Goal: Task Accomplishment & Management: Manage account settings

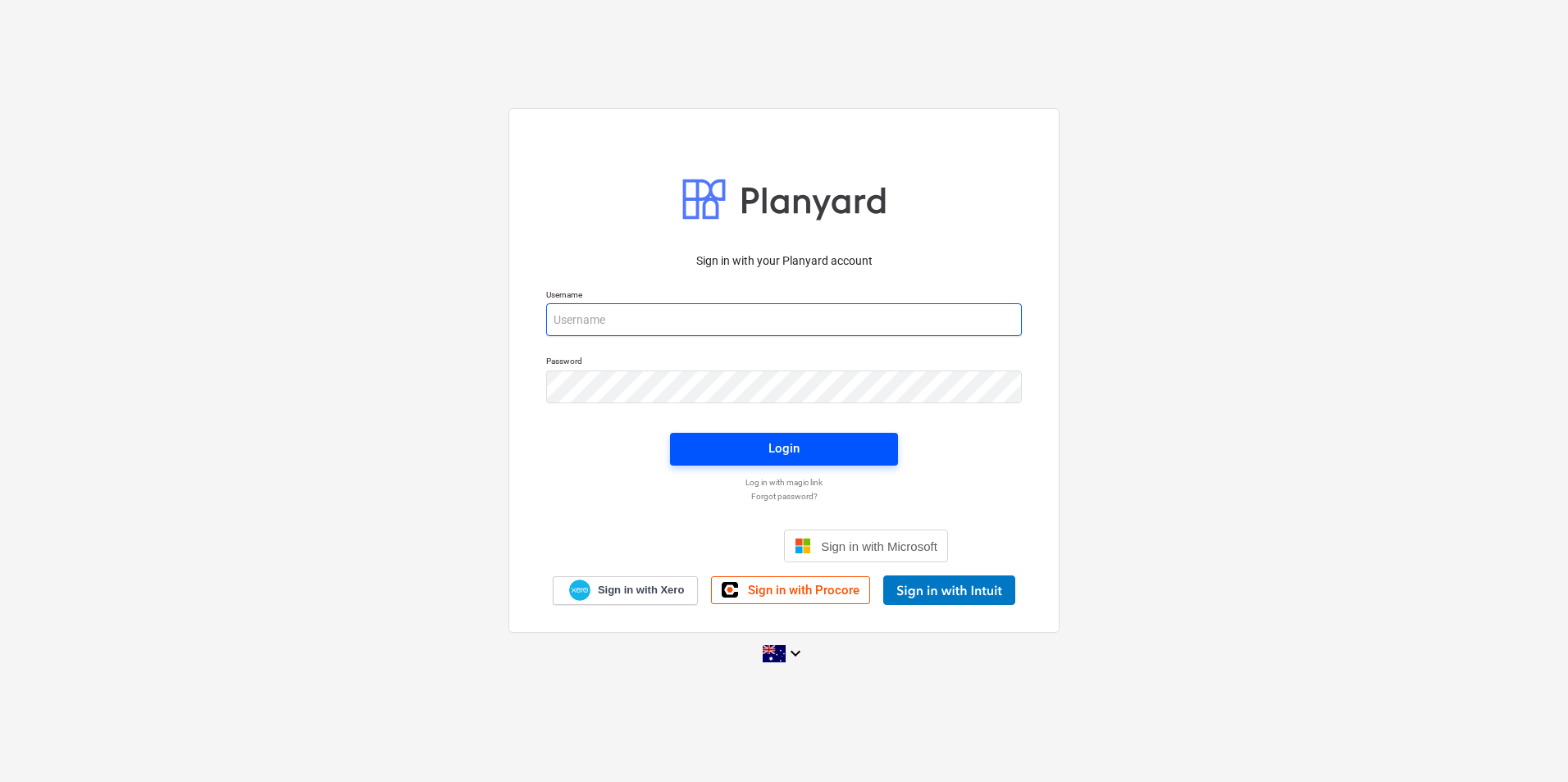
type input "[EMAIL_ADDRESS][DOMAIN_NAME]"
click at [735, 442] on span "Login" at bounding box center [784, 448] width 189 height 21
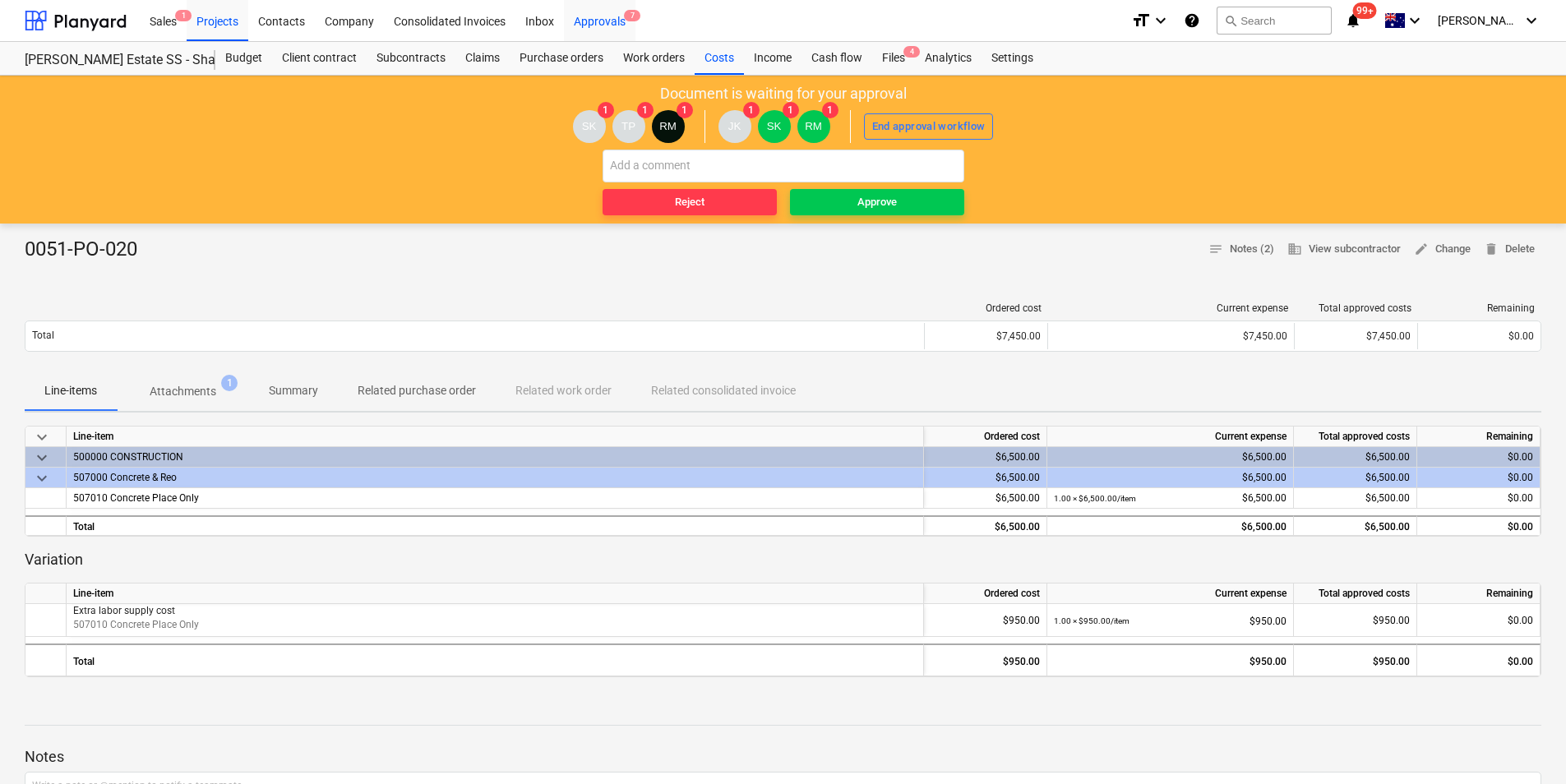
click at [596, 16] on div "Approvals 7" at bounding box center [599, 20] width 71 height 42
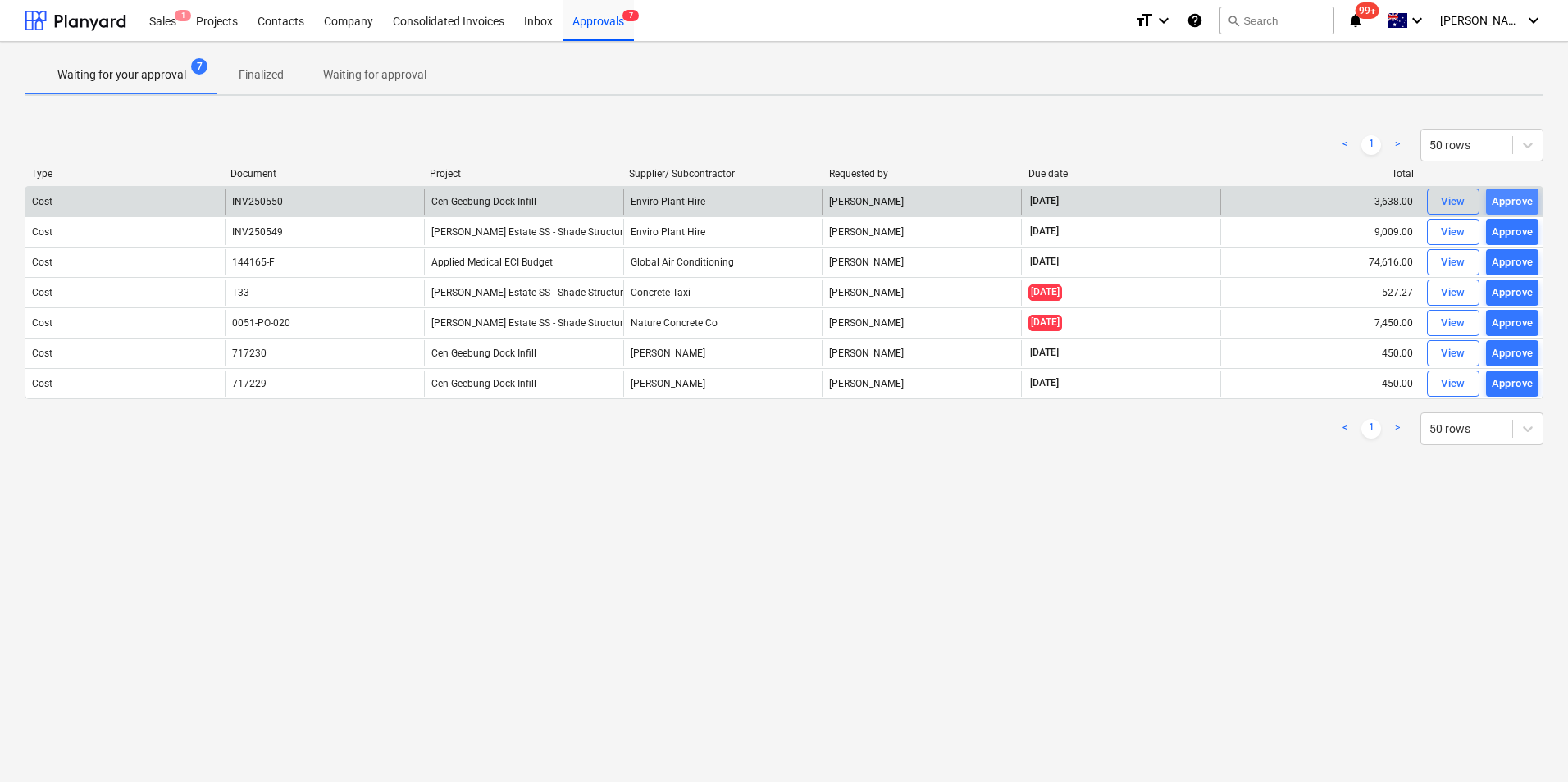
click at [1504, 200] on div "Approve" at bounding box center [1512, 202] width 42 height 19
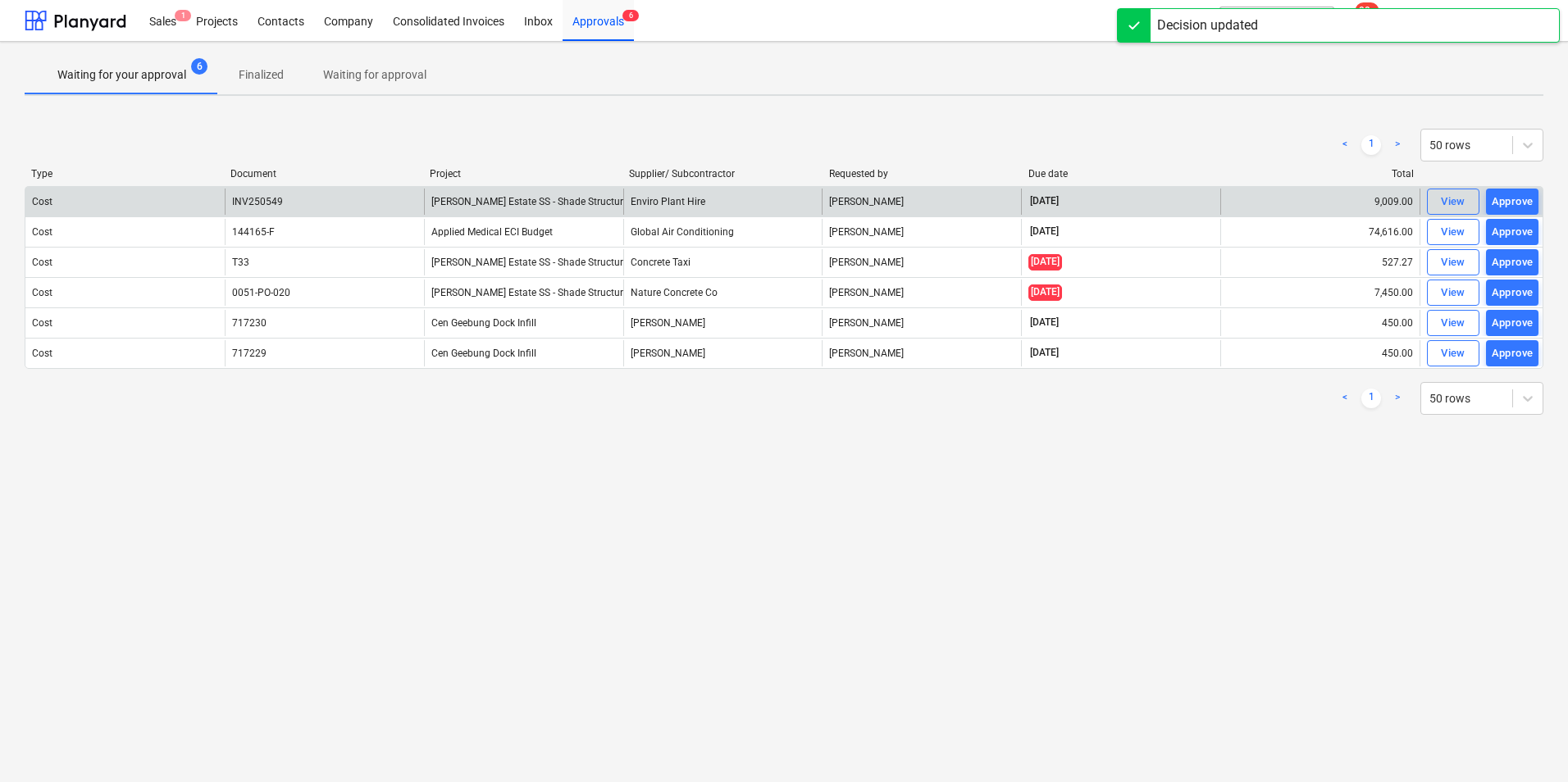
click at [1503, 202] on div "Approve" at bounding box center [1512, 202] width 42 height 19
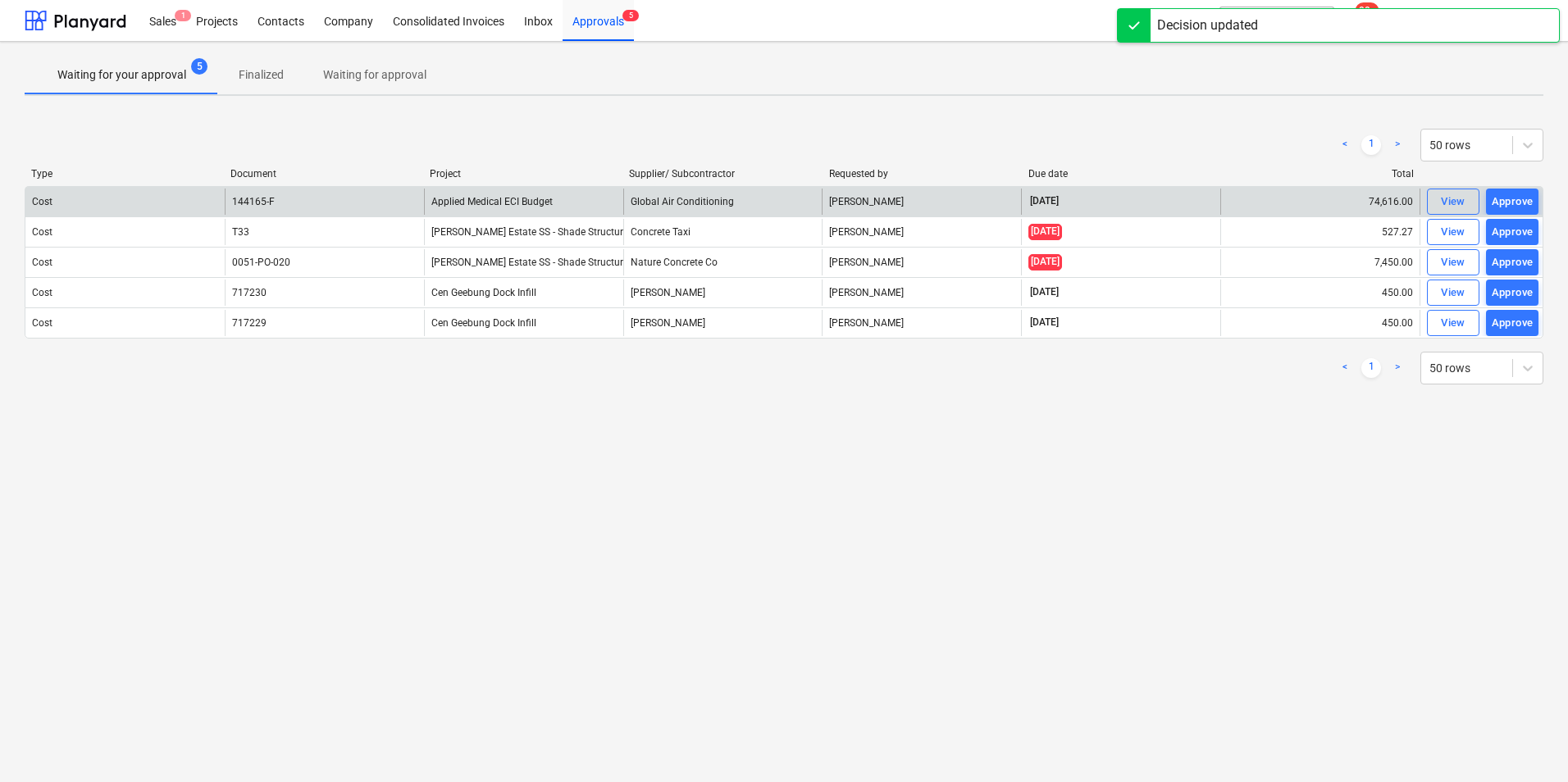
click at [1503, 202] on div "Approve" at bounding box center [1512, 202] width 42 height 19
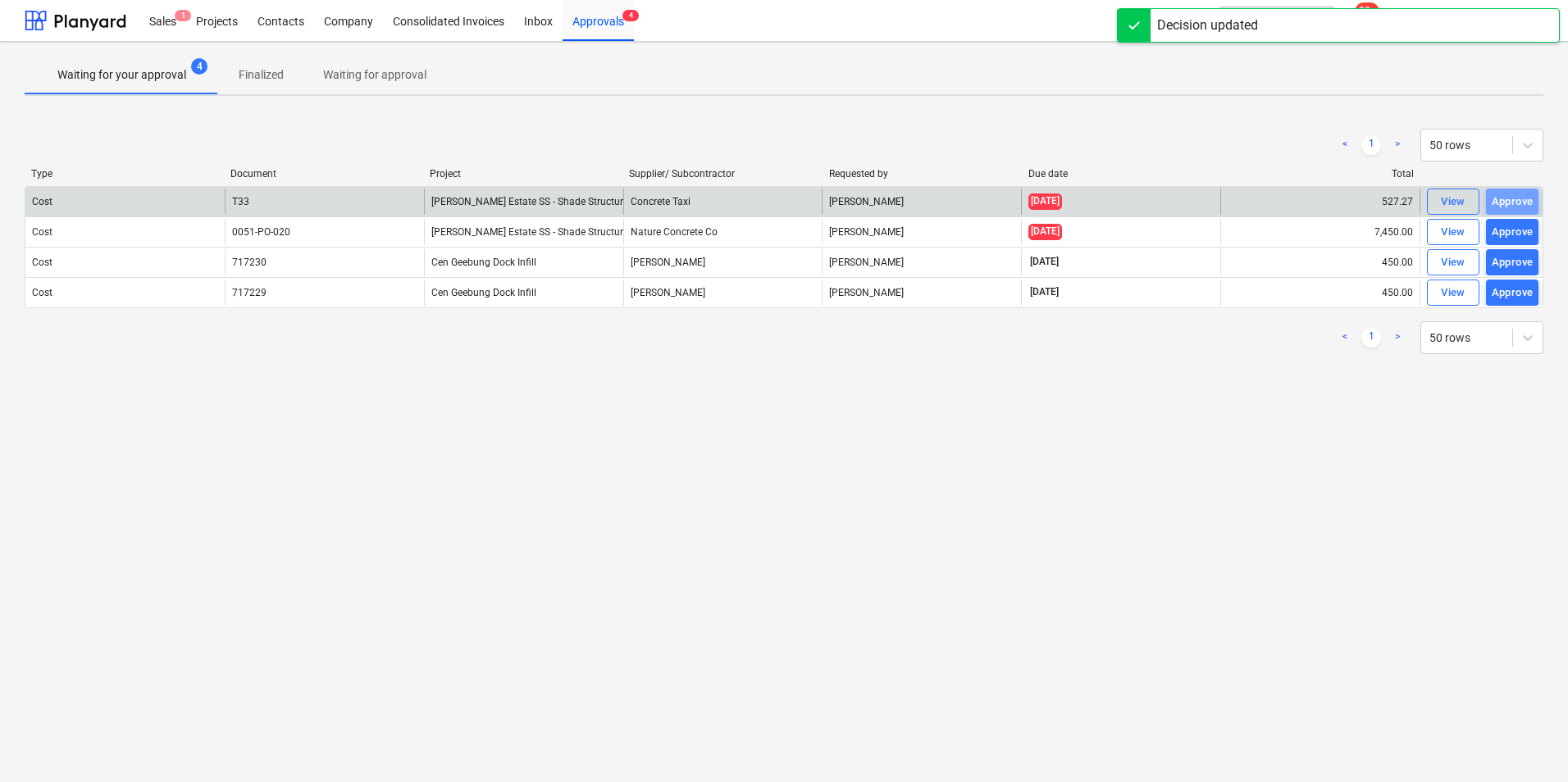
click at [1509, 208] on div "Approve" at bounding box center [1512, 202] width 42 height 19
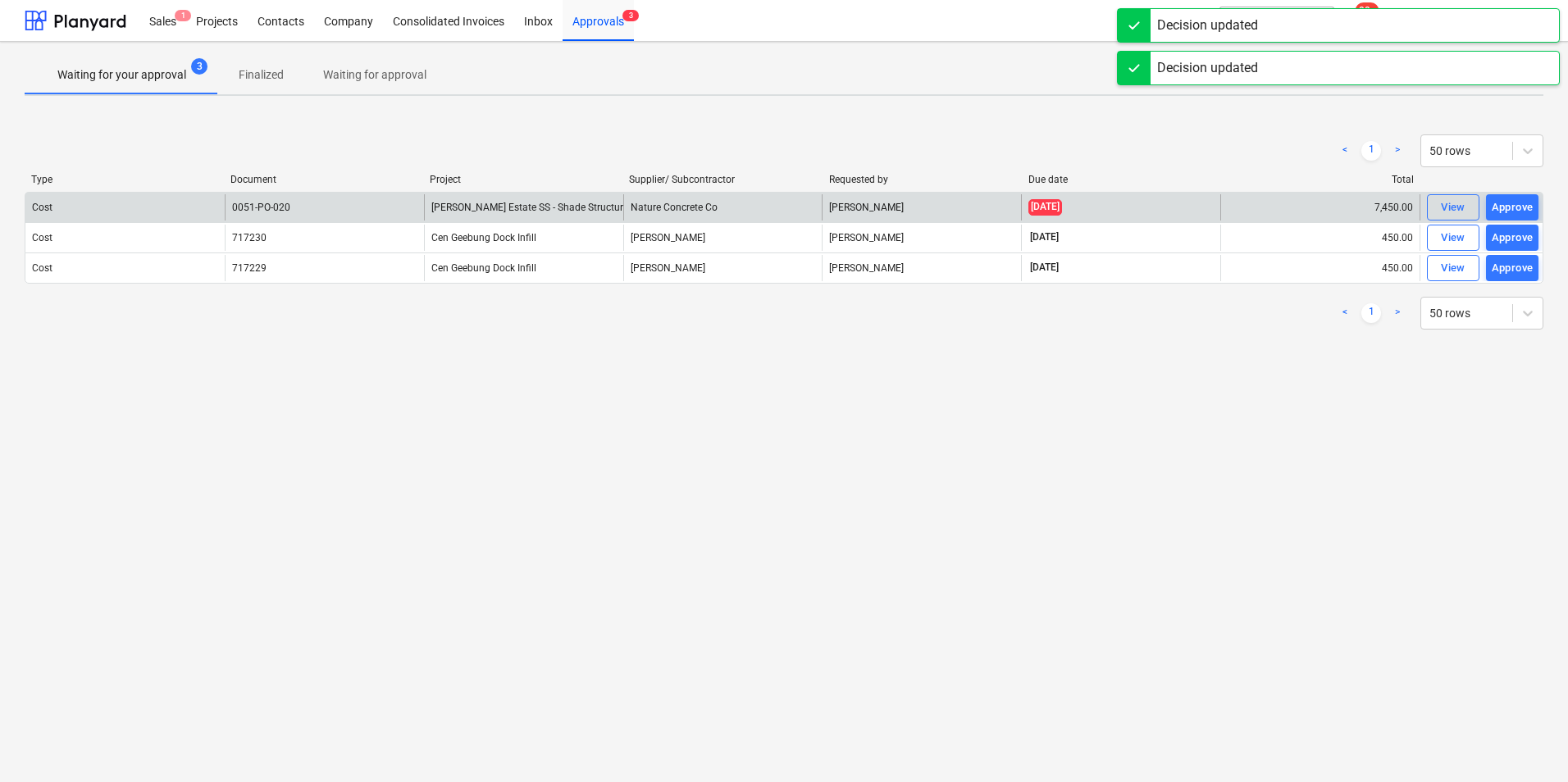
click at [1509, 208] on div "Approve" at bounding box center [1512, 208] width 42 height 19
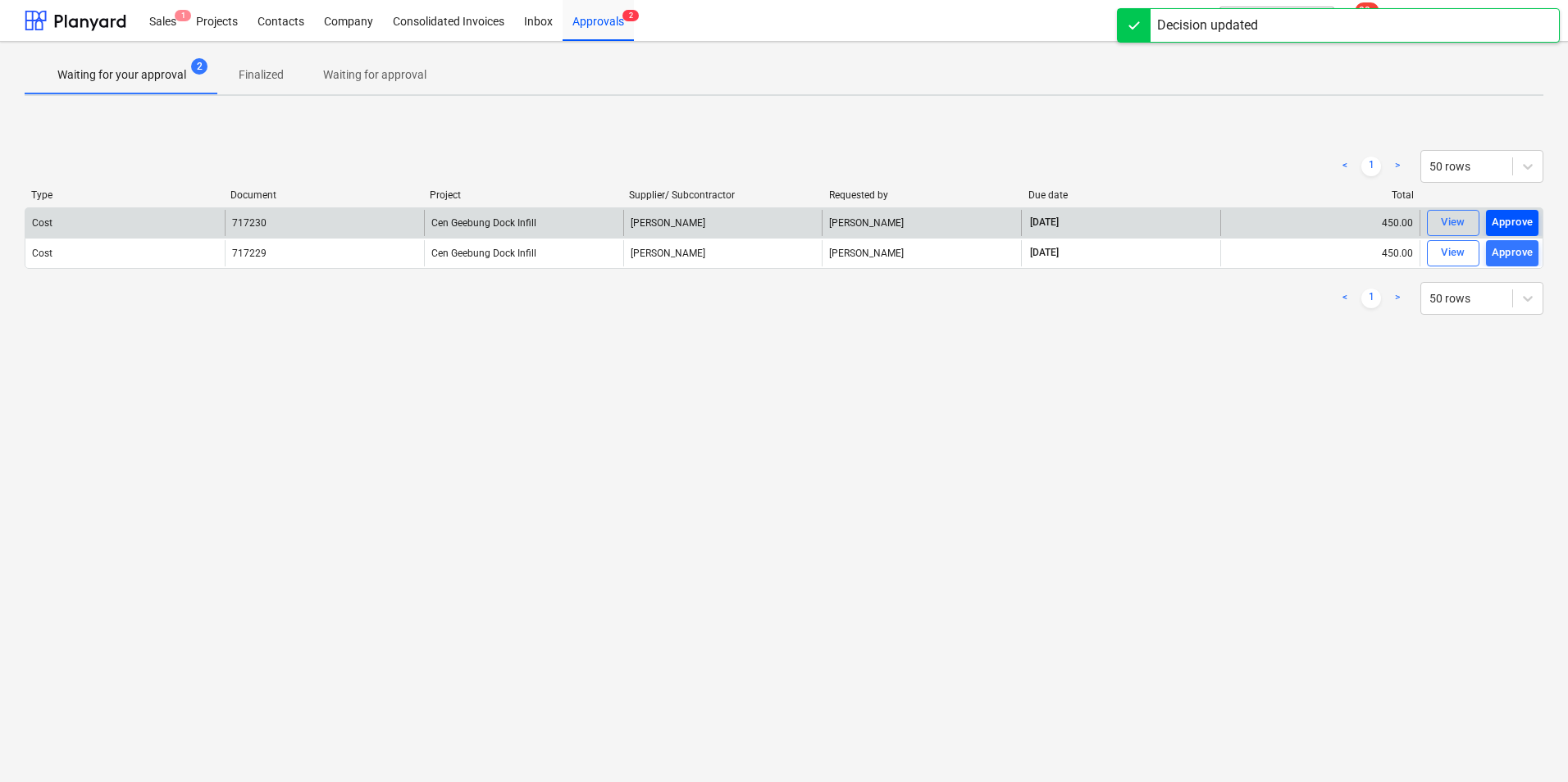
click at [1507, 218] on div "Approve" at bounding box center [1512, 223] width 42 height 19
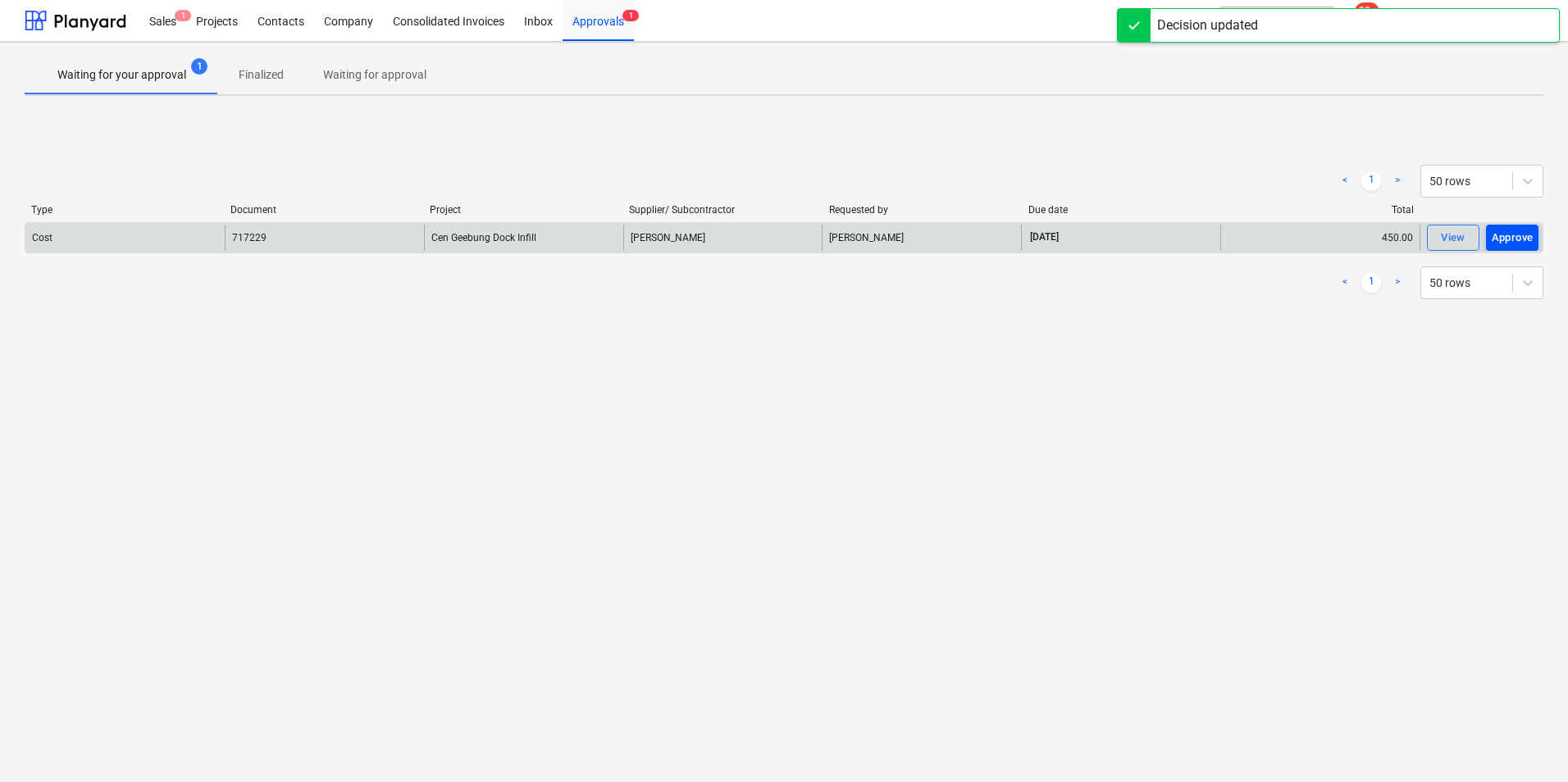
click at [1517, 243] on div "Approve" at bounding box center [1512, 238] width 42 height 19
